Goal: Transaction & Acquisition: Purchase product/service

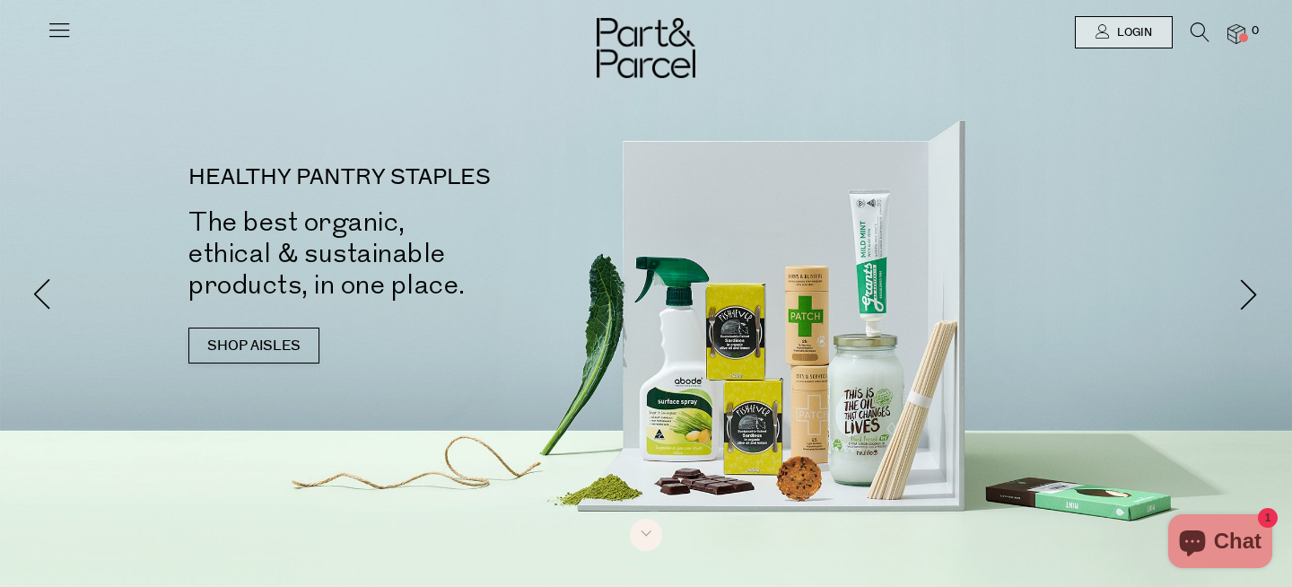
click at [38, 27] on div at bounding box center [646, 32] width 1292 height 65
click at [57, 27] on icon at bounding box center [59, 29] width 25 height 25
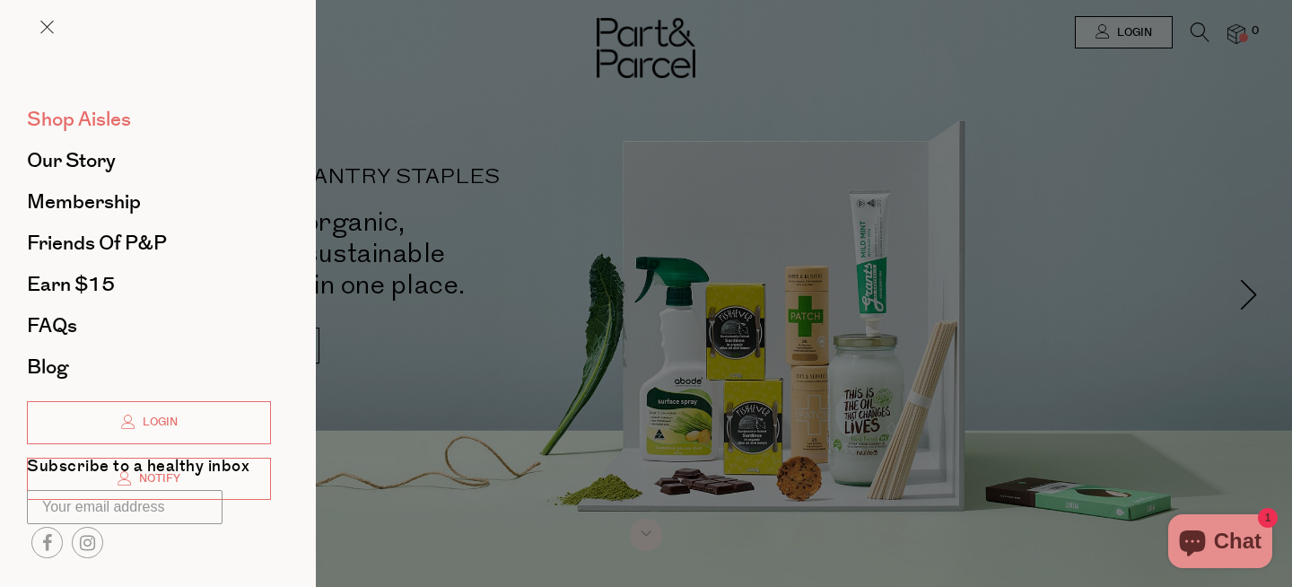
click at [99, 123] on span "Shop Aisles" at bounding box center [79, 119] width 104 height 29
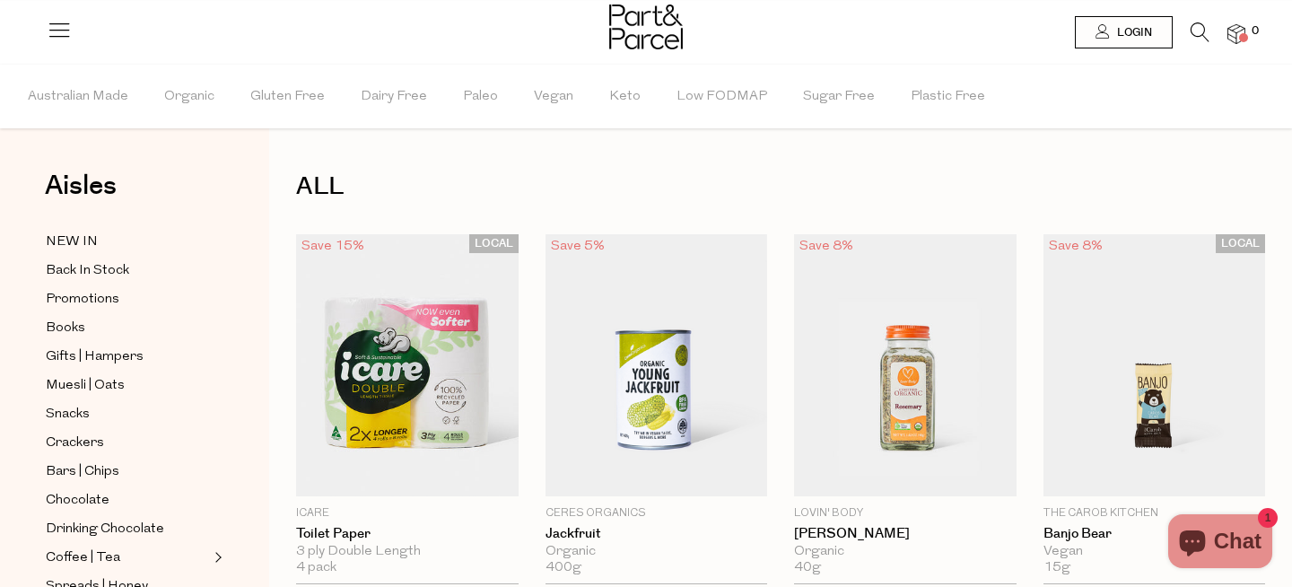
click at [1193, 27] on icon at bounding box center [1200, 32] width 19 height 20
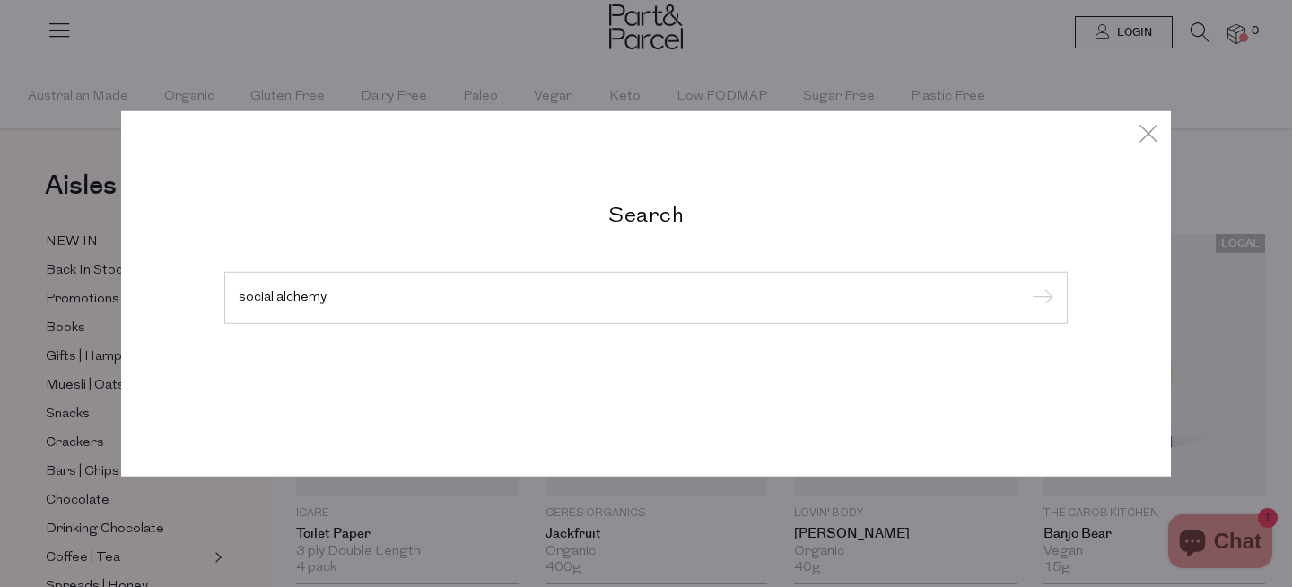
type input "social alchemy"
click at [1027, 285] on input "submit" at bounding box center [1040, 298] width 27 height 27
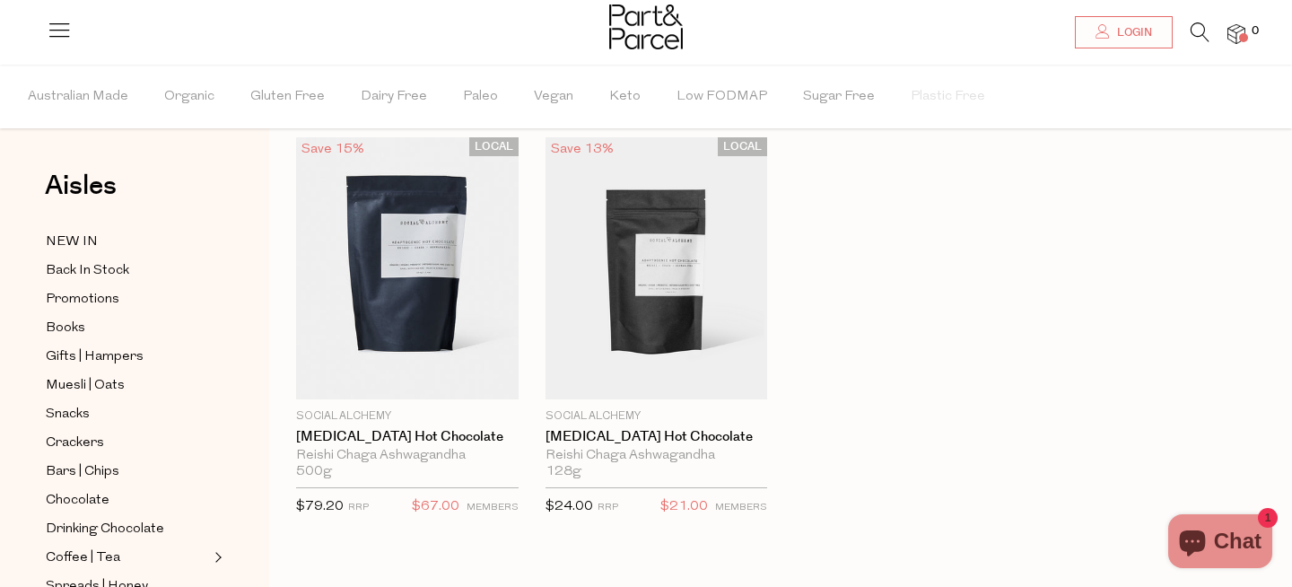
scroll to position [42, 0]
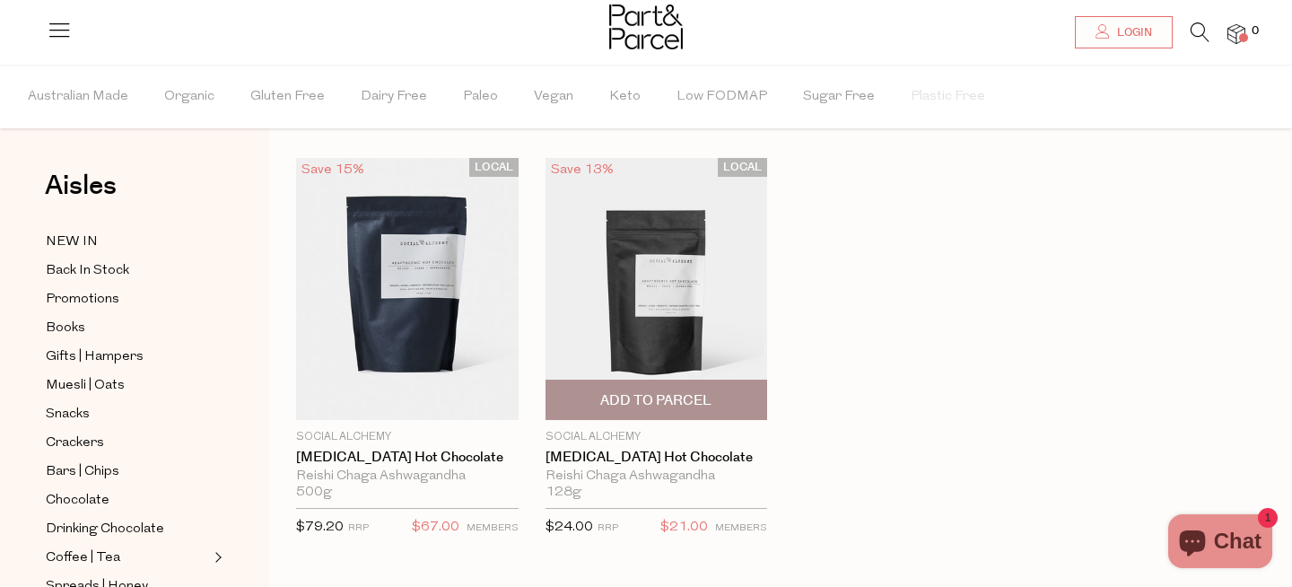
click at [703, 401] on span "Add To Parcel" at bounding box center [655, 400] width 111 height 19
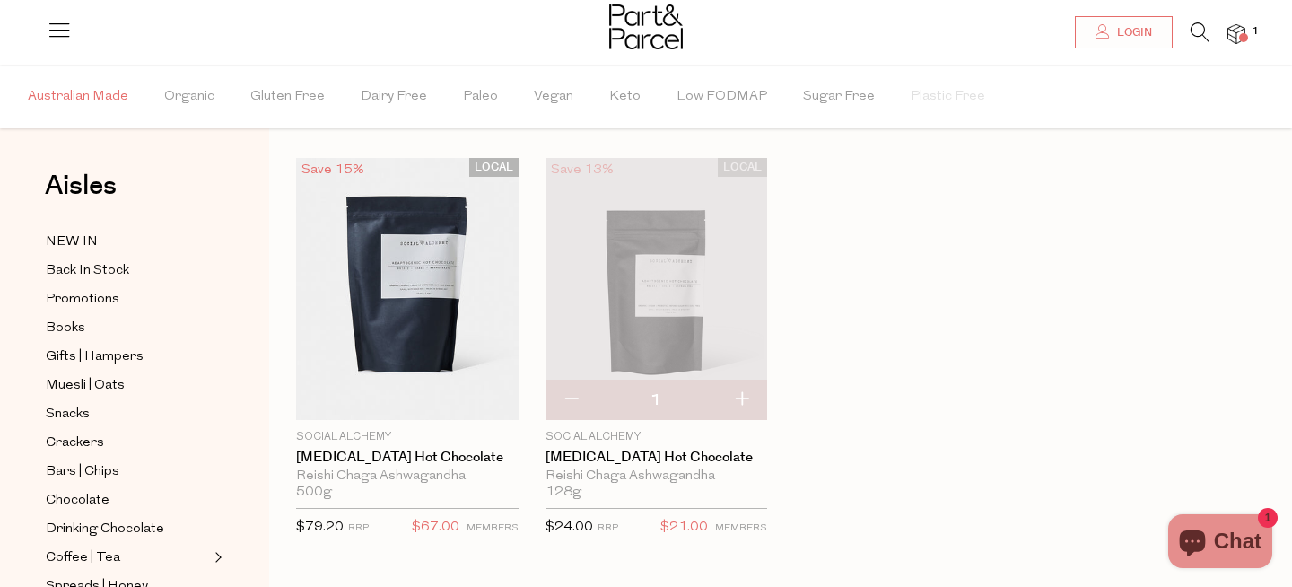
click at [75, 91] on span "Australian Made" at bounding box center [78, 97] width 100 height 63
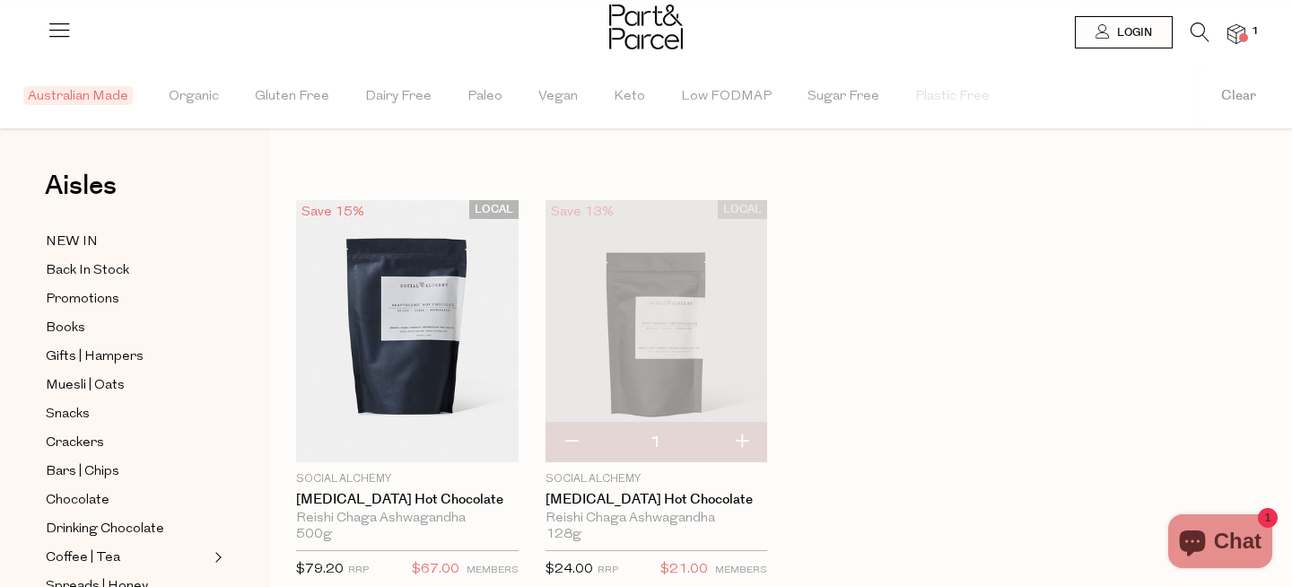
click at [1200, 31] on icon at bounding box center [1200, 32] width 19 height 20
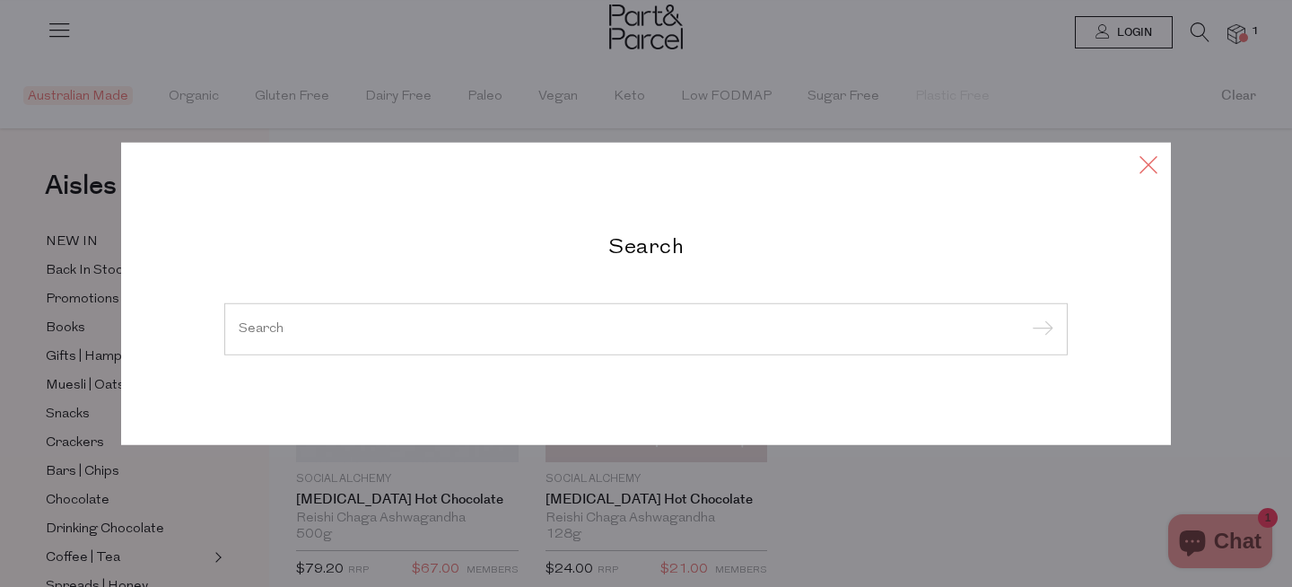
click at [1147, 162] on icon at bounding box center [1148, 165] width 27 height 26
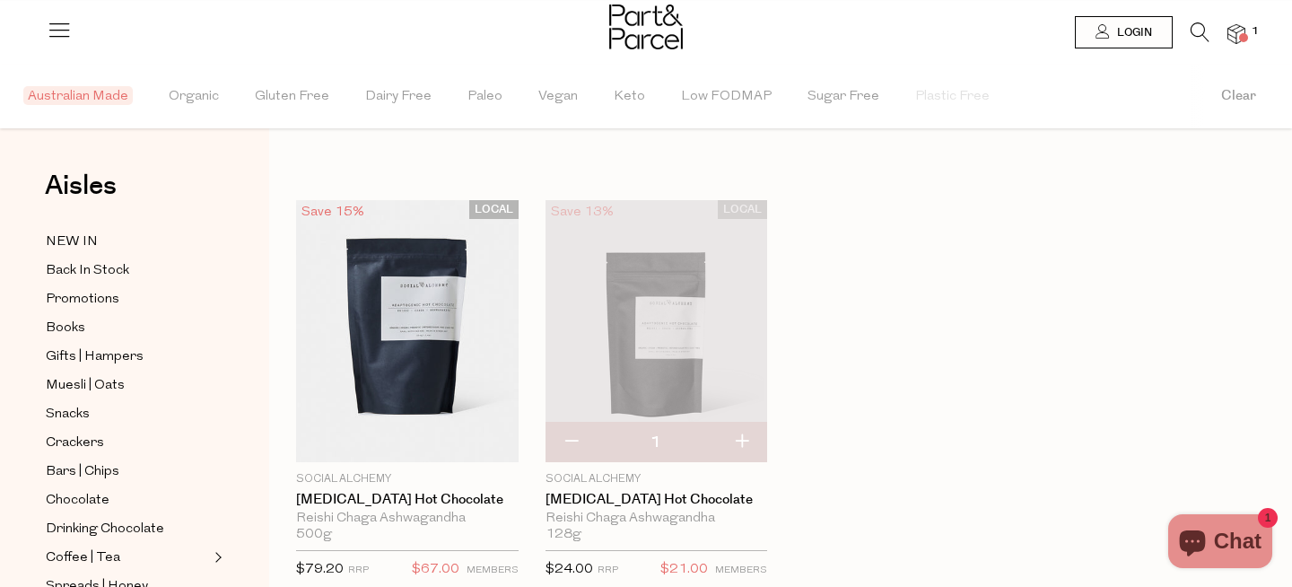
click at [617, 23] on img at bounding box center [646, 26] width 74 height 45
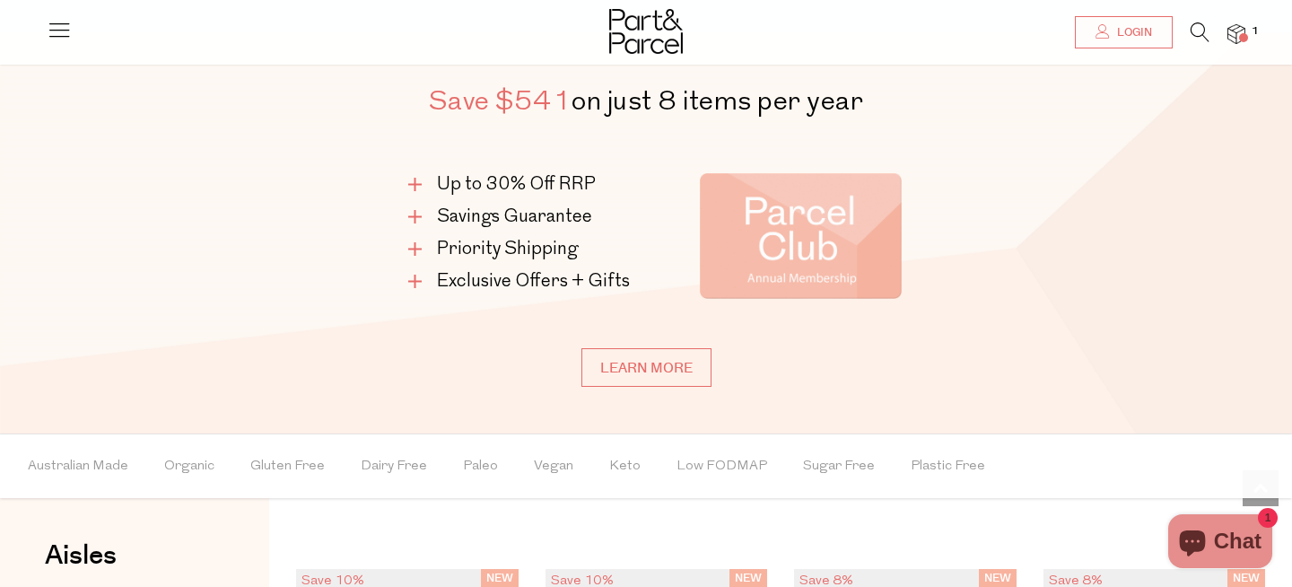
scroll to position [928, 0]
click at [647, 380] on link "Learn more" at bounding box center [646, 366] width 130 height 39
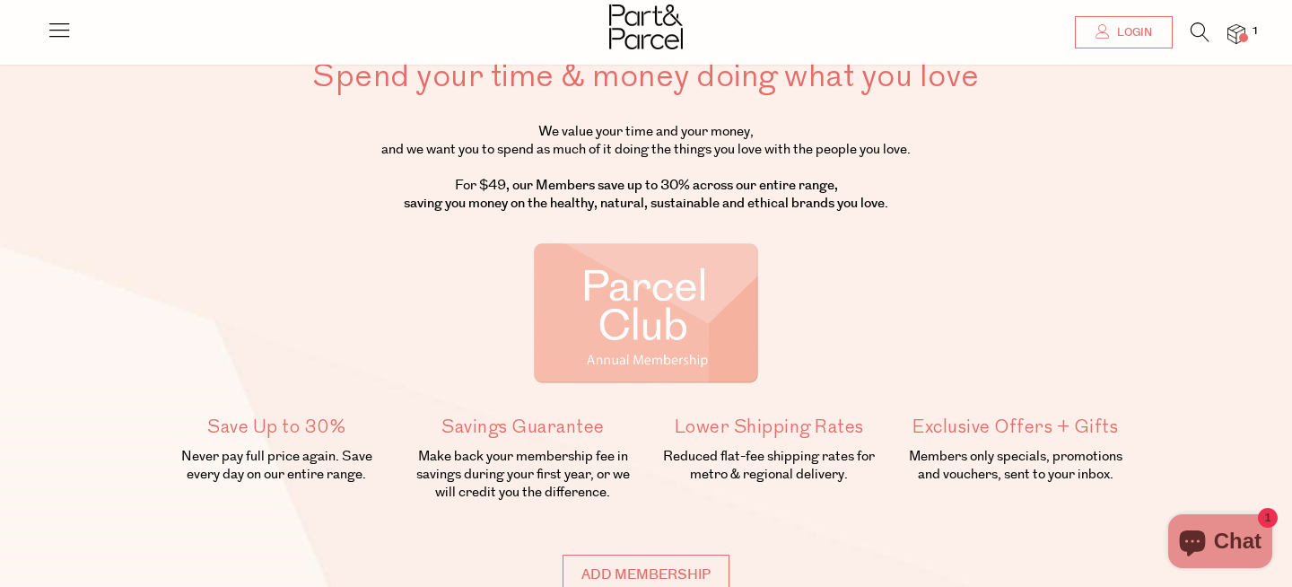
scroll to position [113, 0]
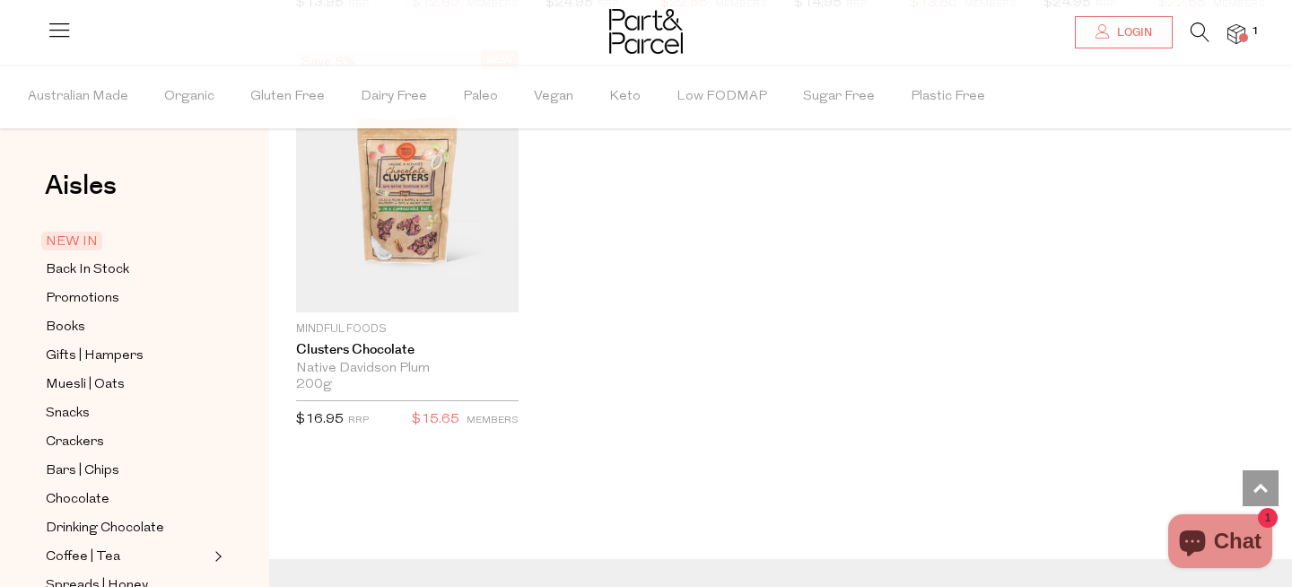
scroll to position [4291, 0]
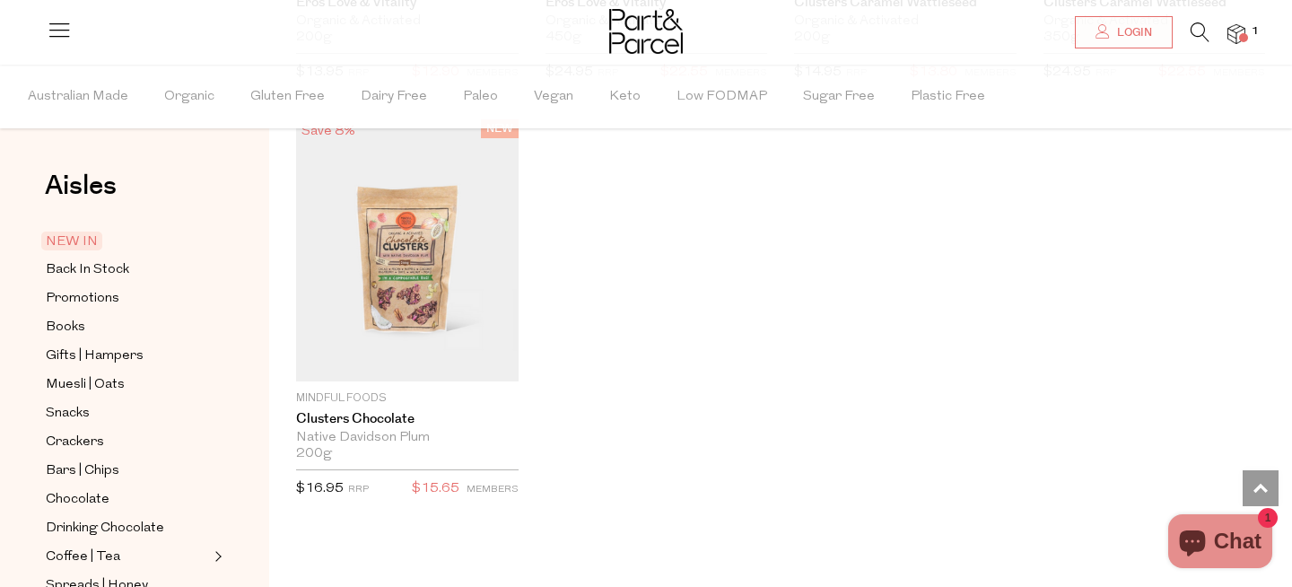
click at [1191, 35] on icon at bounding box center [1200, 32] width 19 height 20
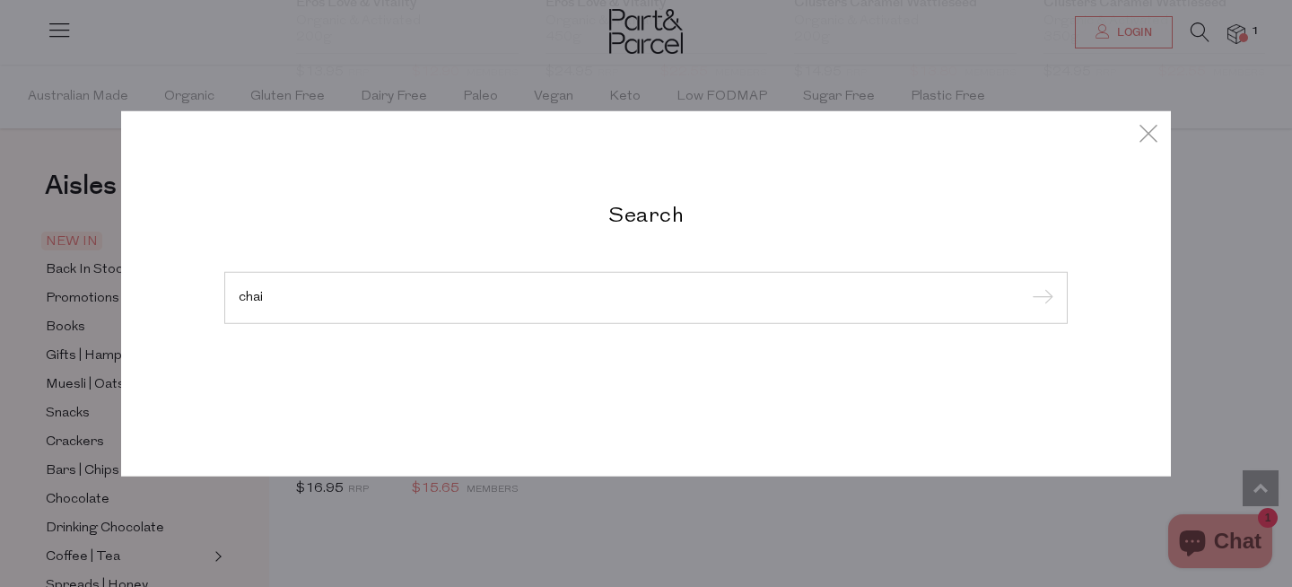
type input "chai"
click at [1027, 285] on input "submit" at bounding box center [1040, 298] width 27 height 27
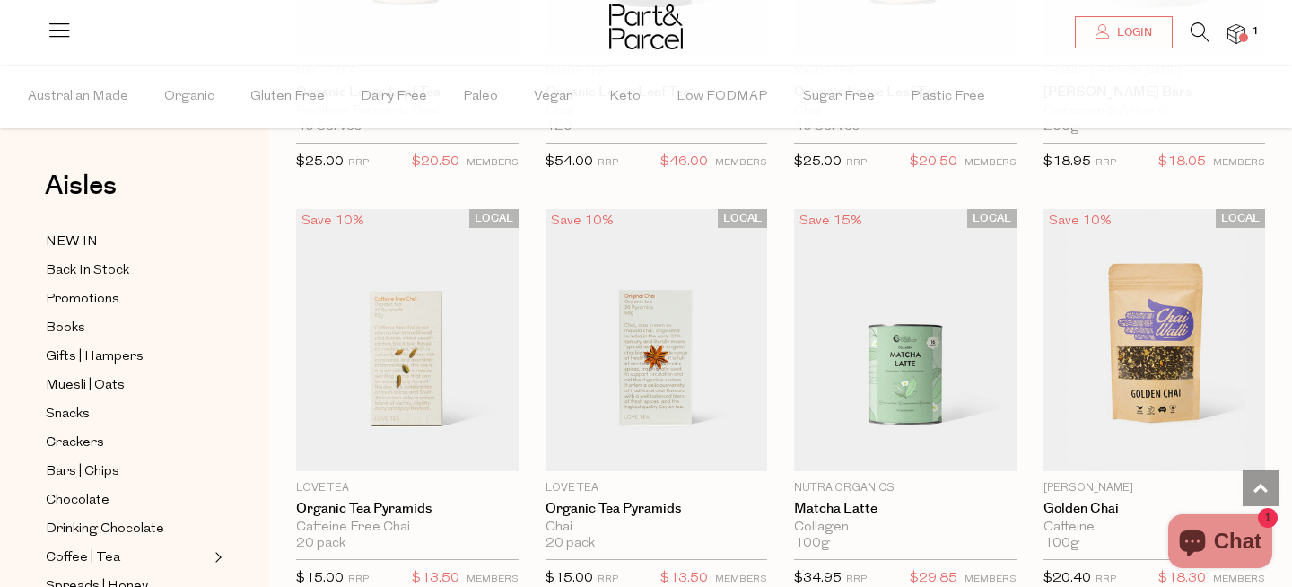
scroll to position [2495, 0]
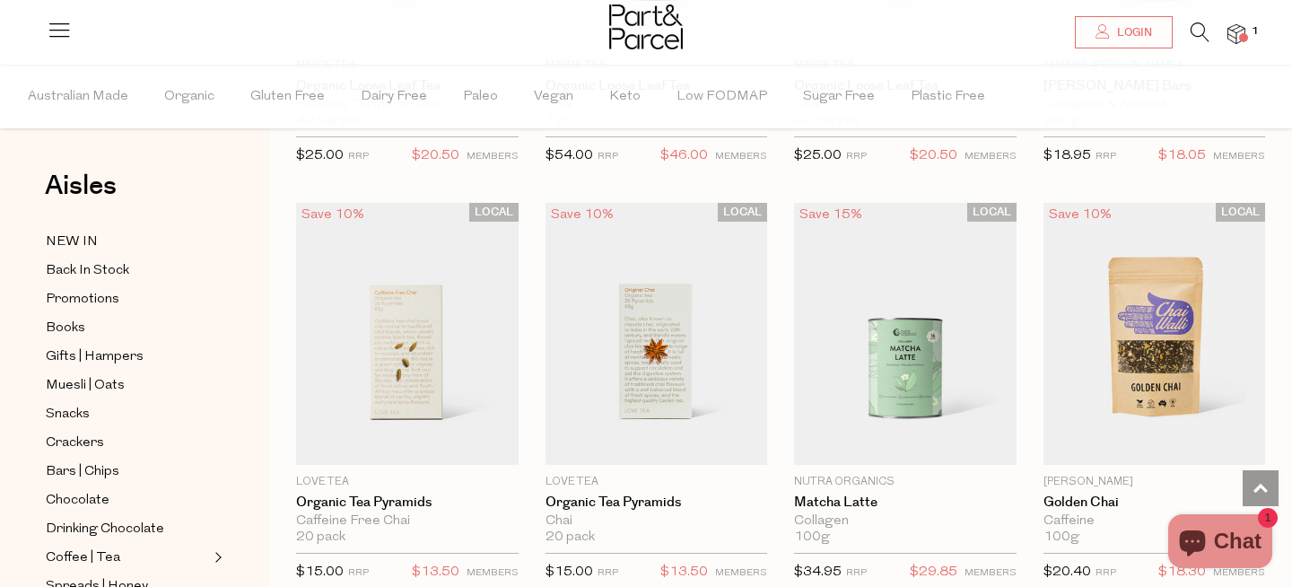
click at [1232, 34] on img at bounding box center [1237, 34] width 18 height 21
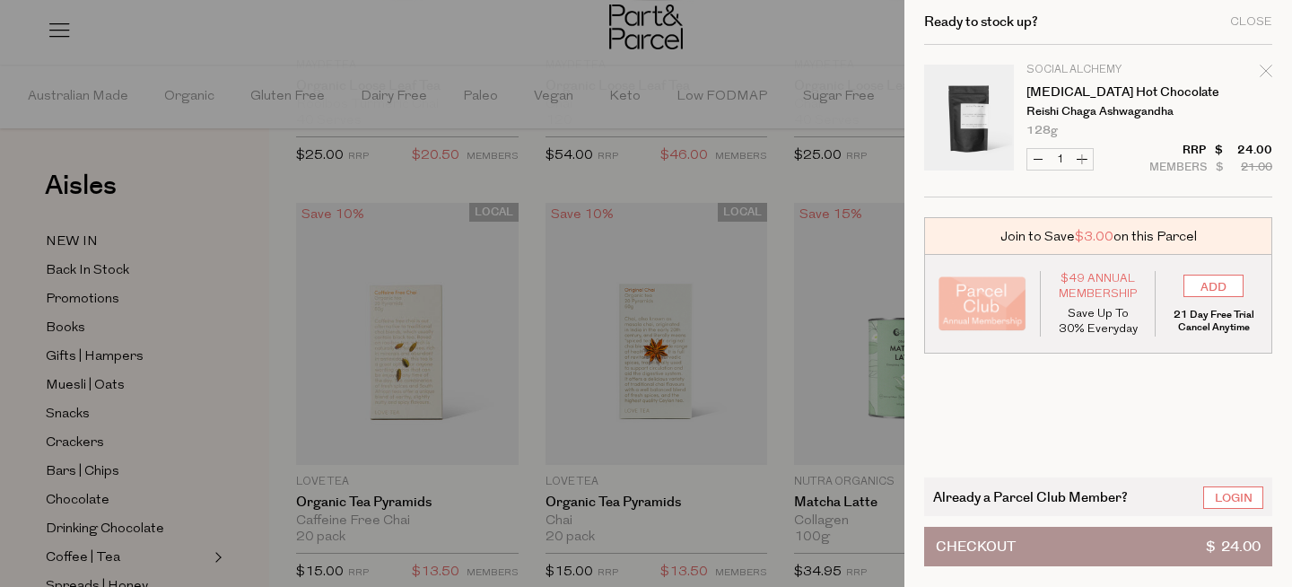
click at [1194, 549] on button "Checkout $ 24.00" at bounding box center [1098, 546] width 348 height 39
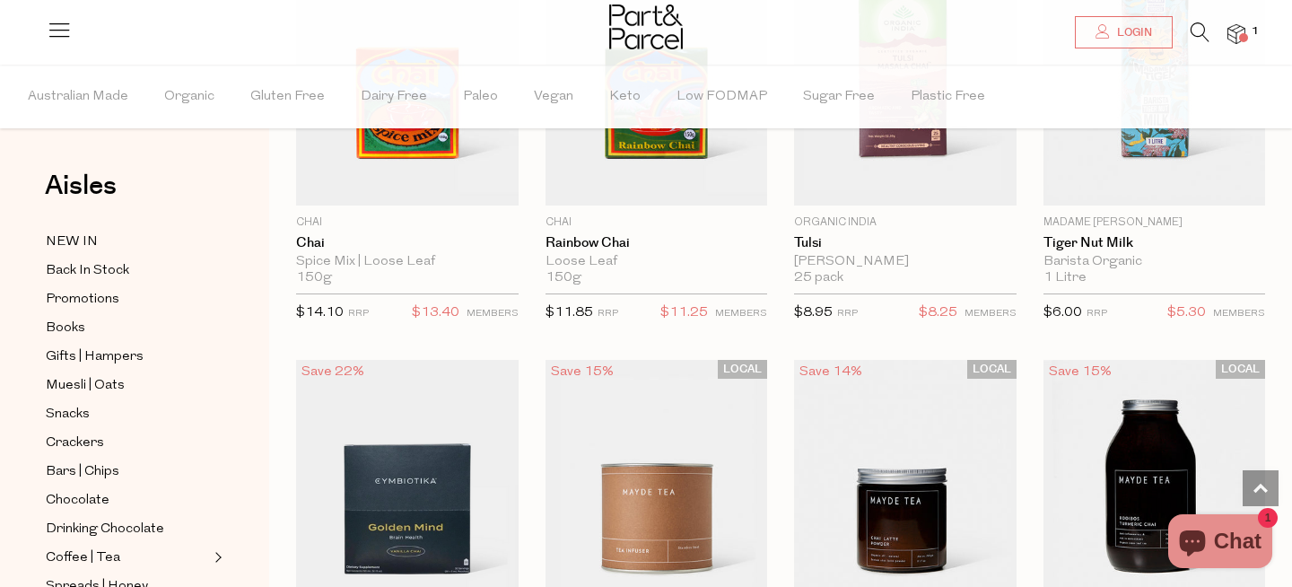
scroll to position [2497, 0]
